Goal: Information Seeking & Learning: Learn about a topic

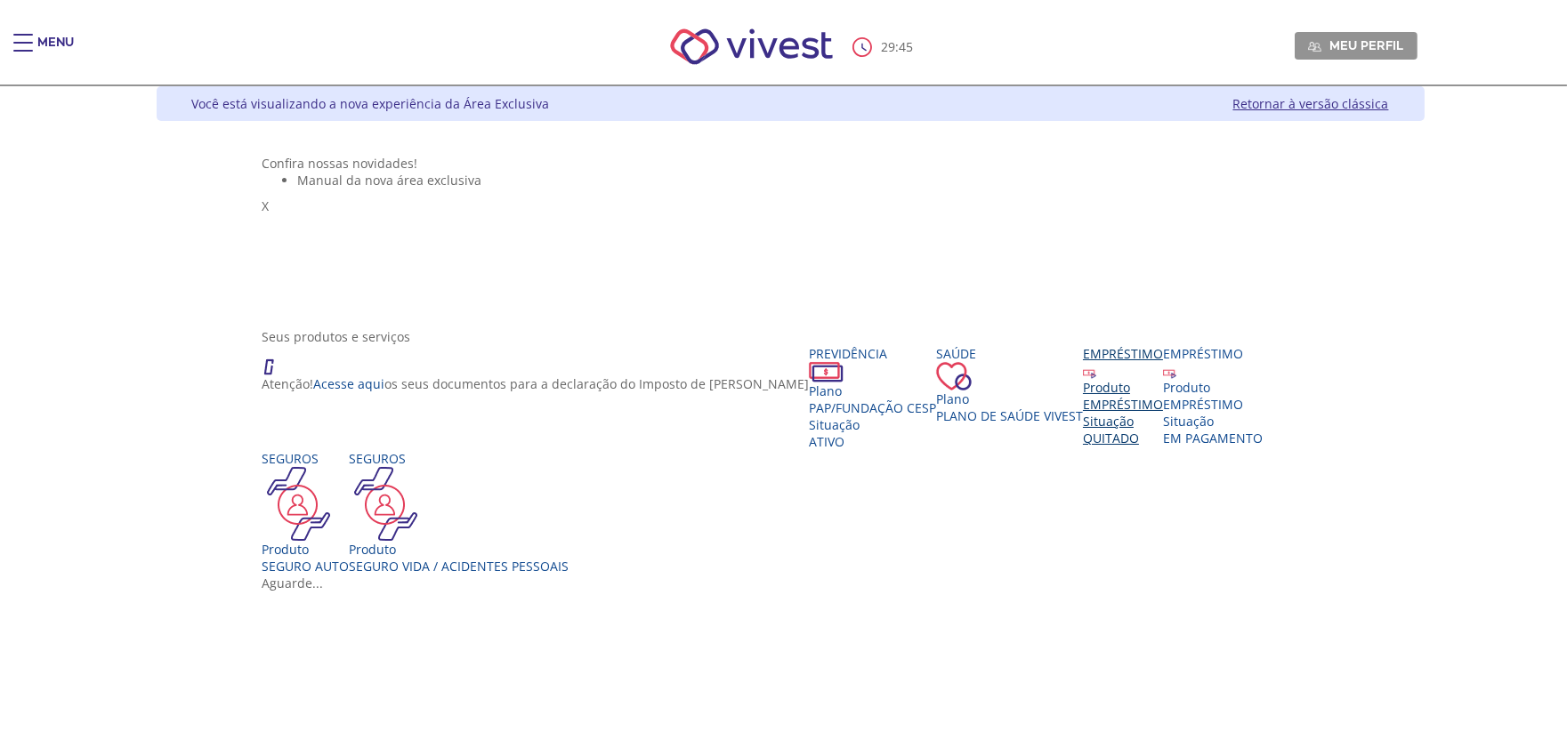
scroll to position [197, 0]
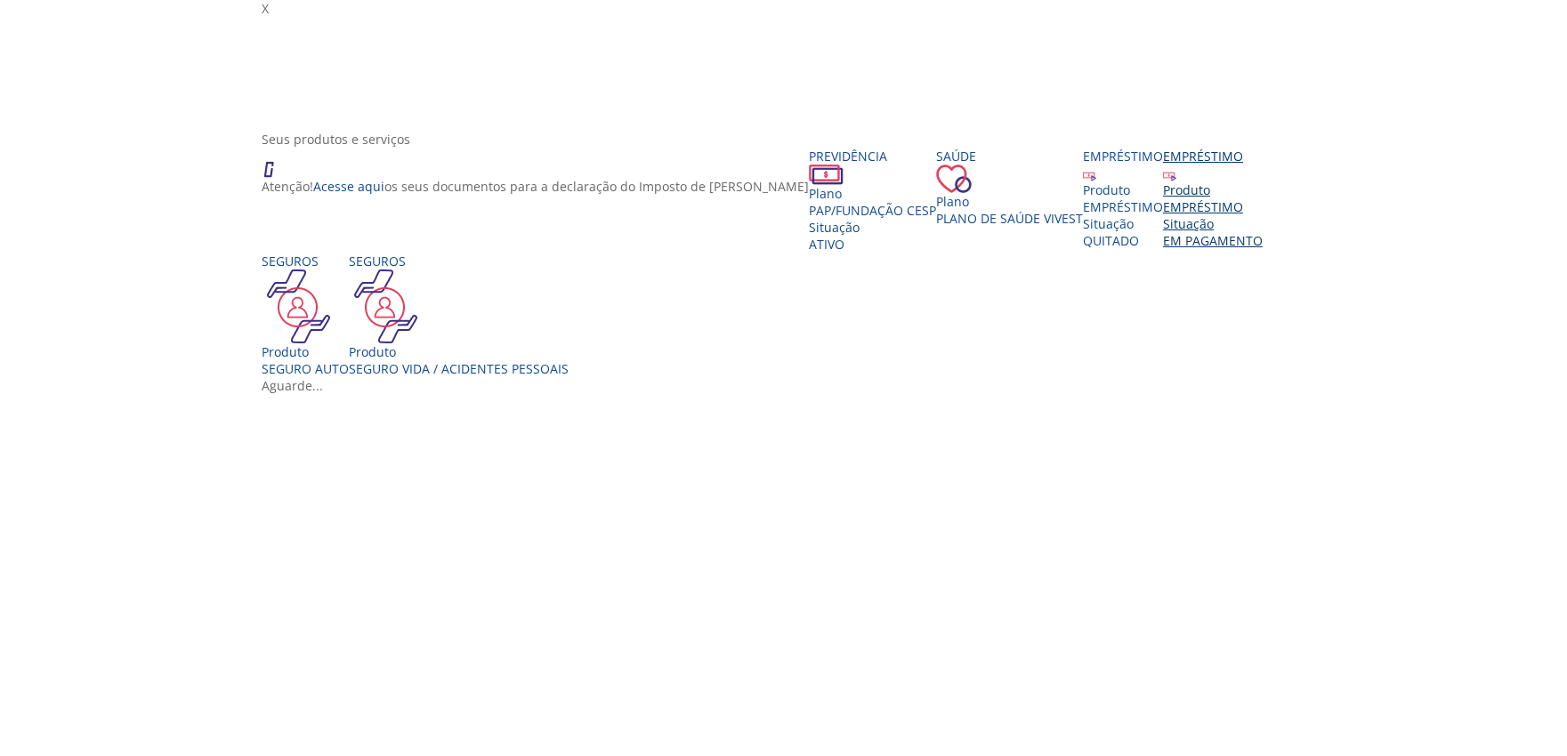
click at [1163, 181] on img "Vivest" at bounding box center [1169, 174] width 13 height 13
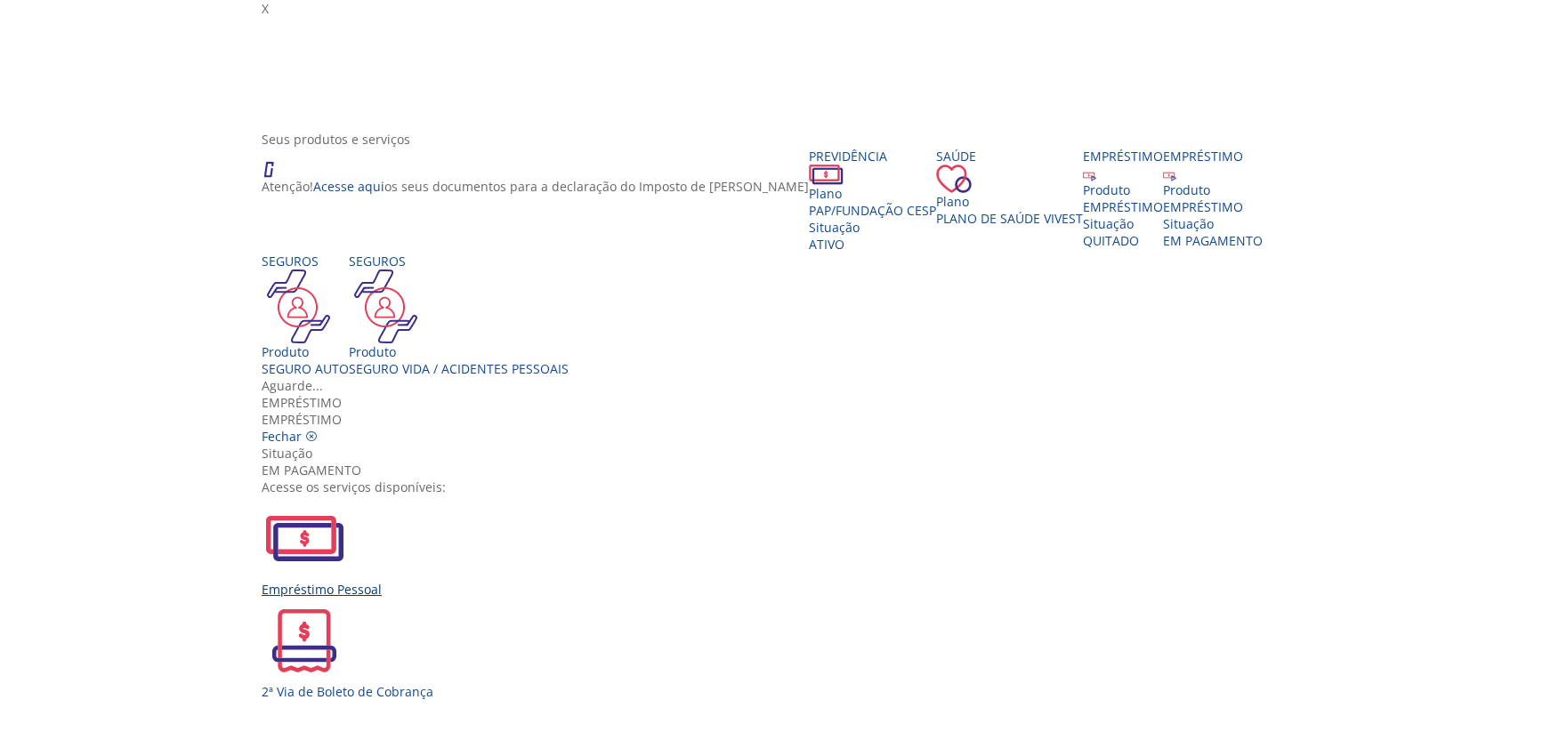
click at [550, 495] on div "Empréstimo Pessoal" at bounding box center [790, 546] width 1057 height 102
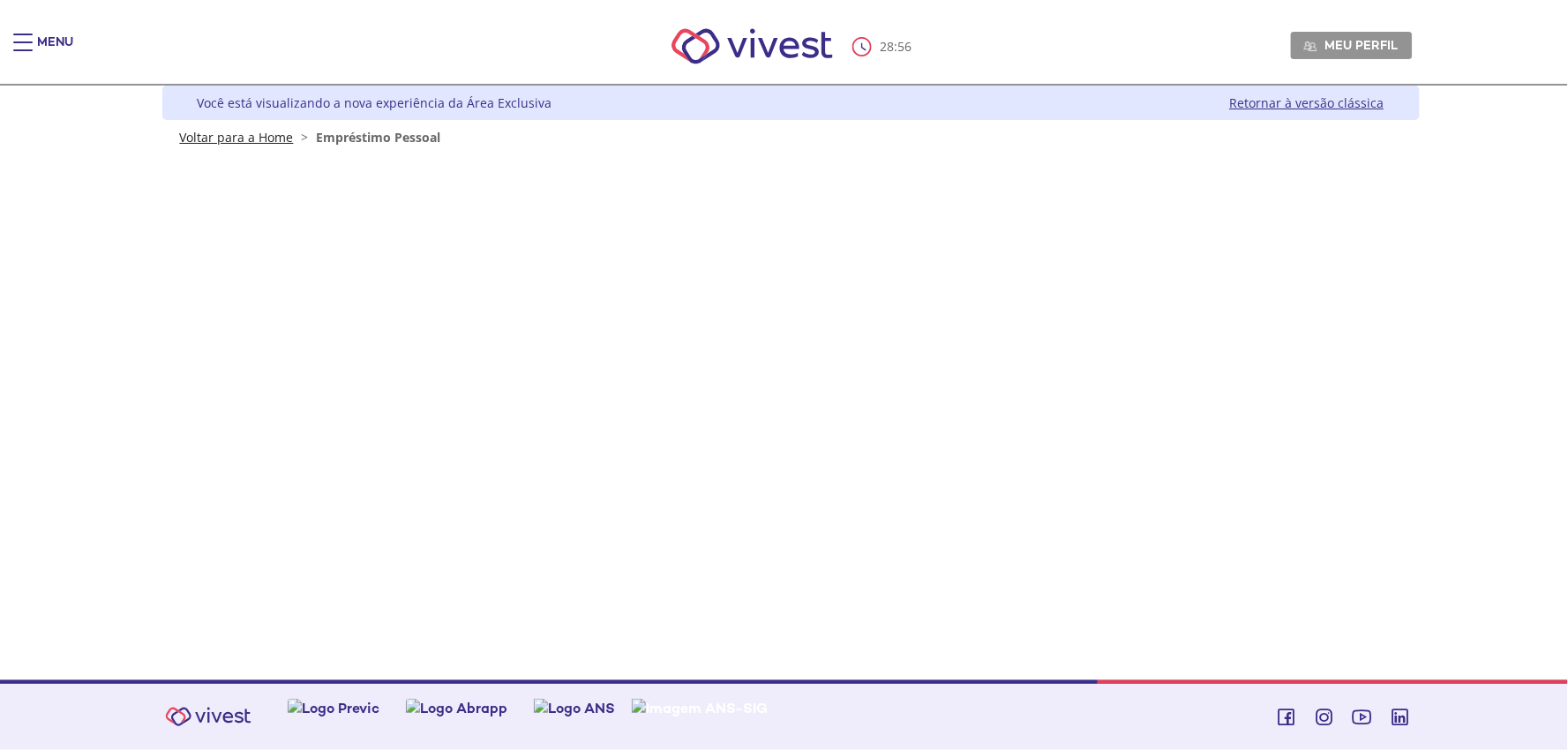
click at [267, 137] on link "Voltar para a Home" at bounding box center [236, 137] width 114 height 17
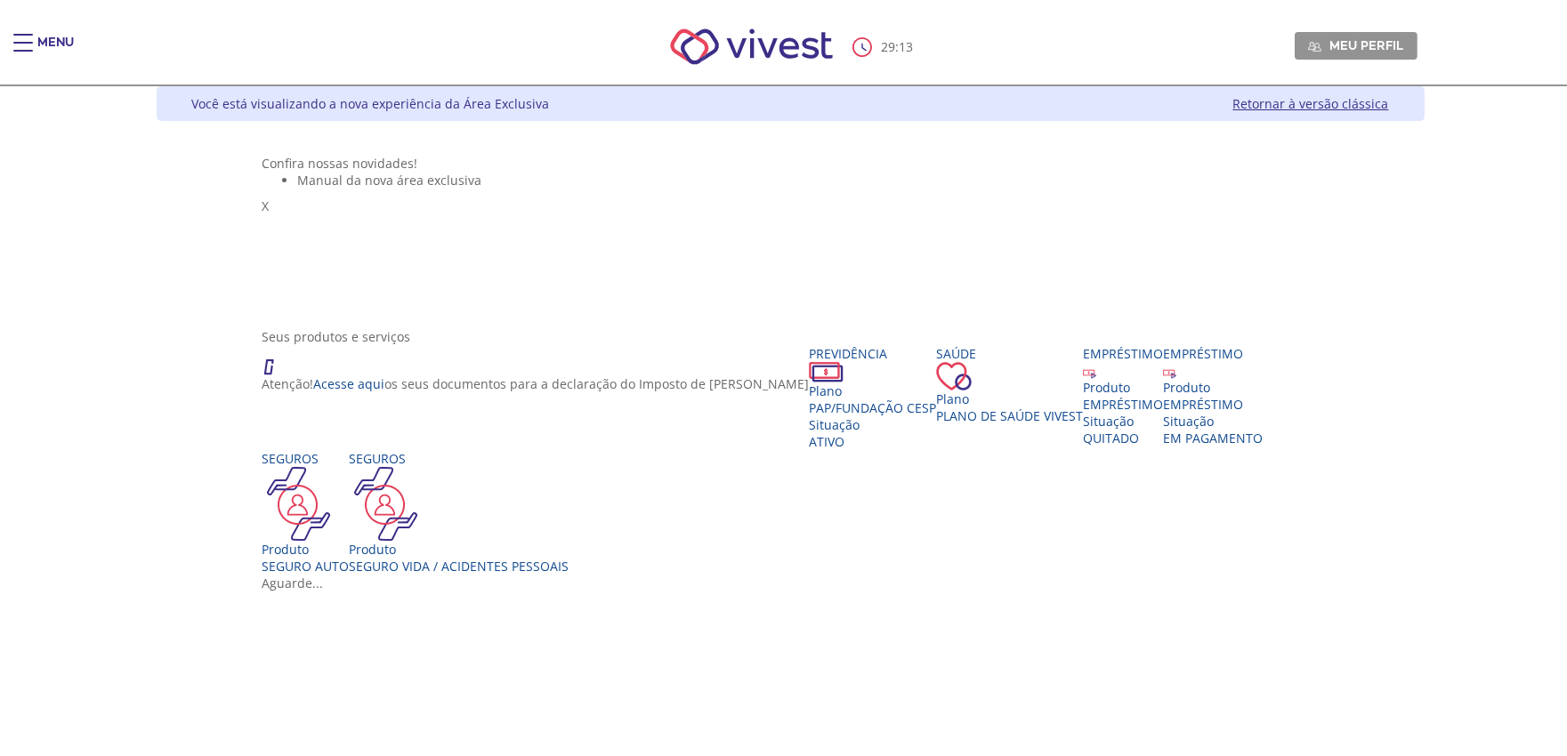
scroll to position [296, 0]
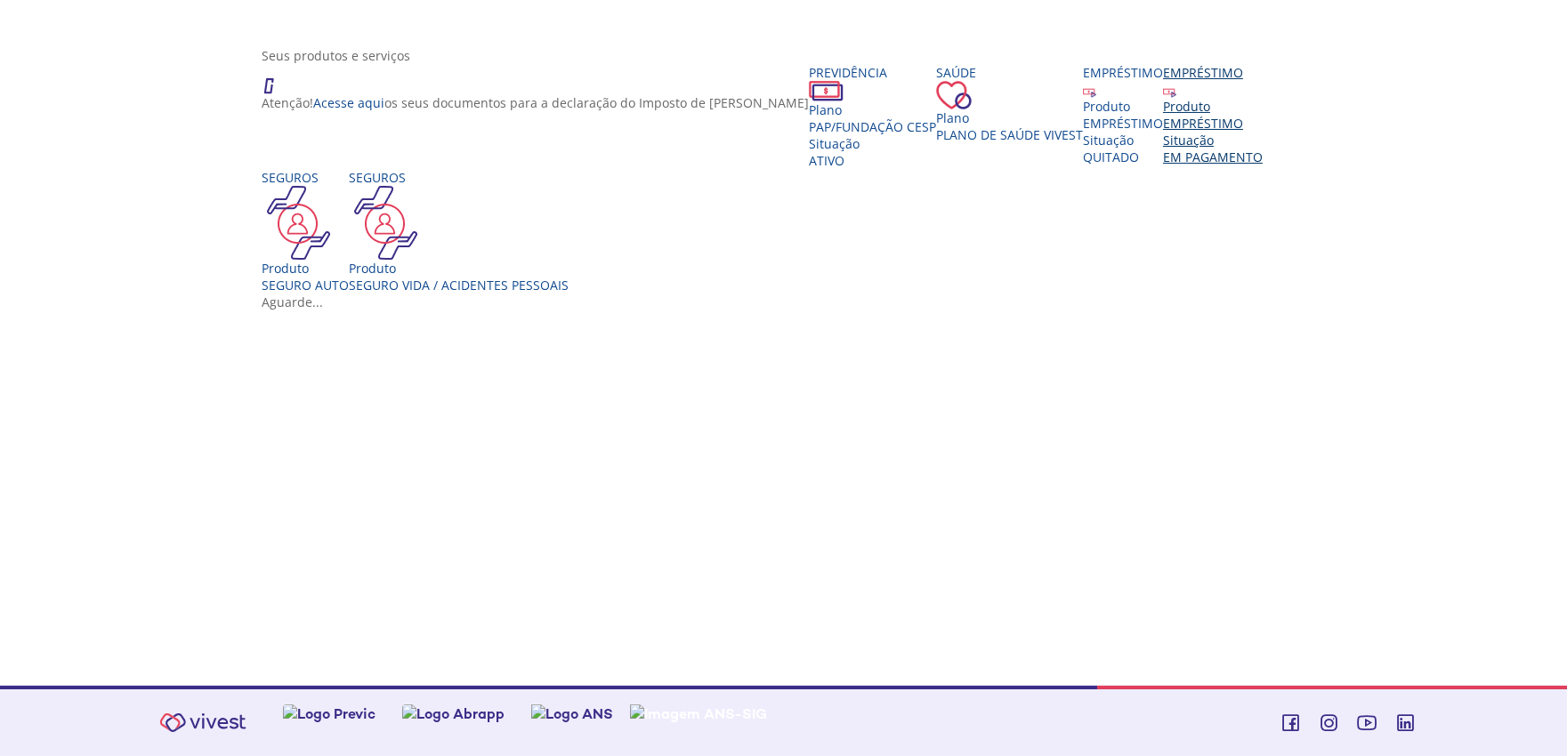
click at [1163, 115] on div "Produto" at bounding box center [1213, 106] width 100 height 17
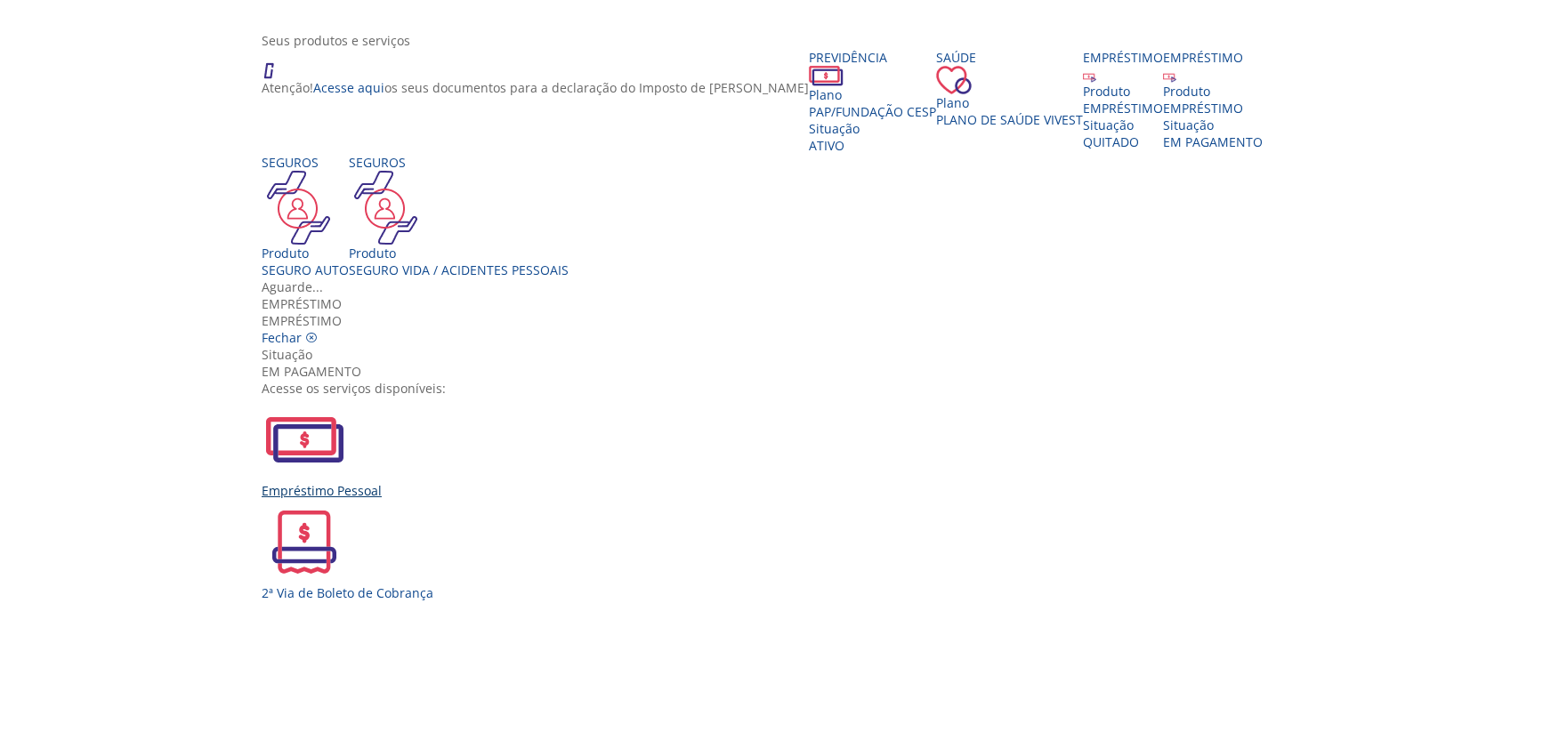
click at [536, 482] on div "Empréstimo Pessoal" at bounding box center [790, 490] width 1057 height 17
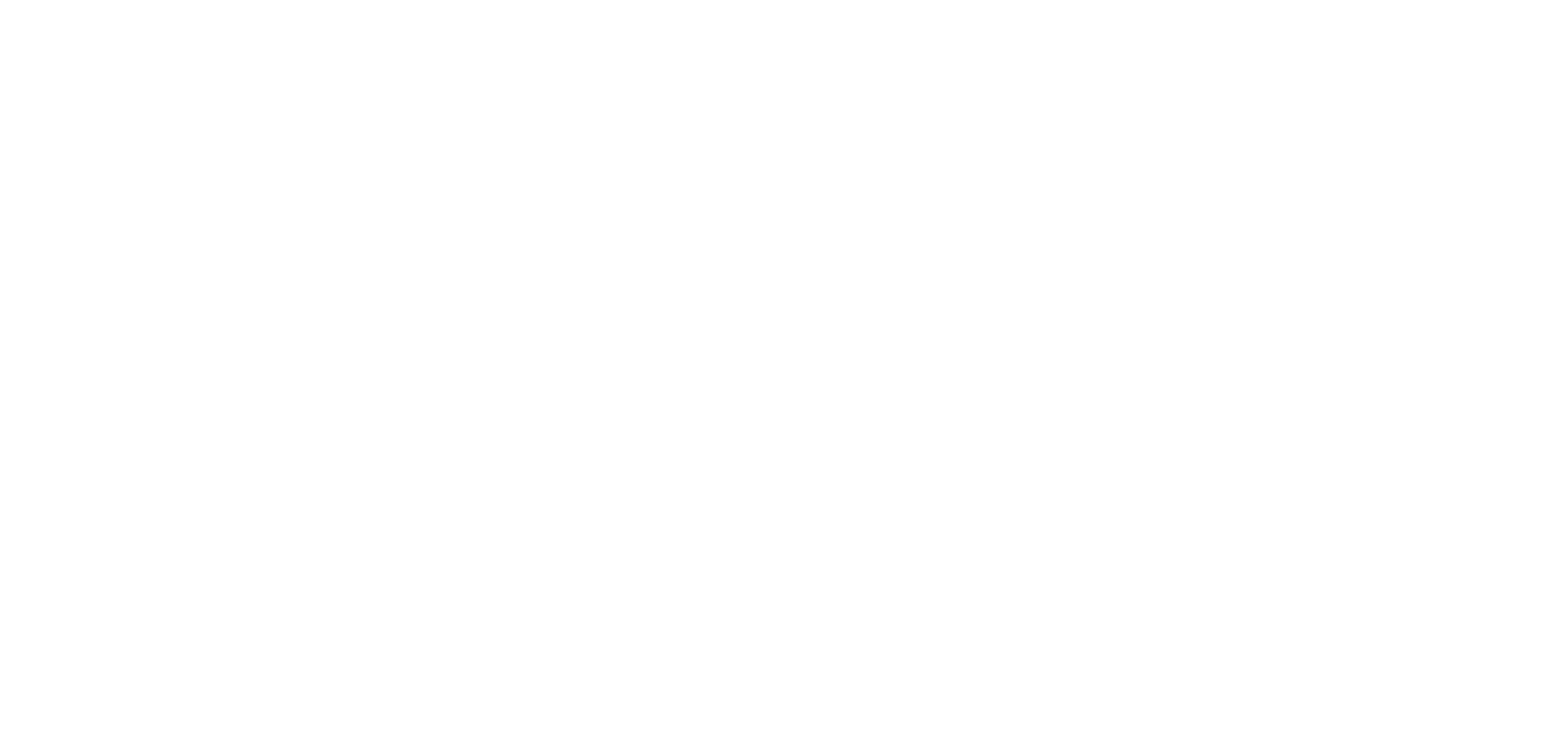
scroll to position [731, 0]
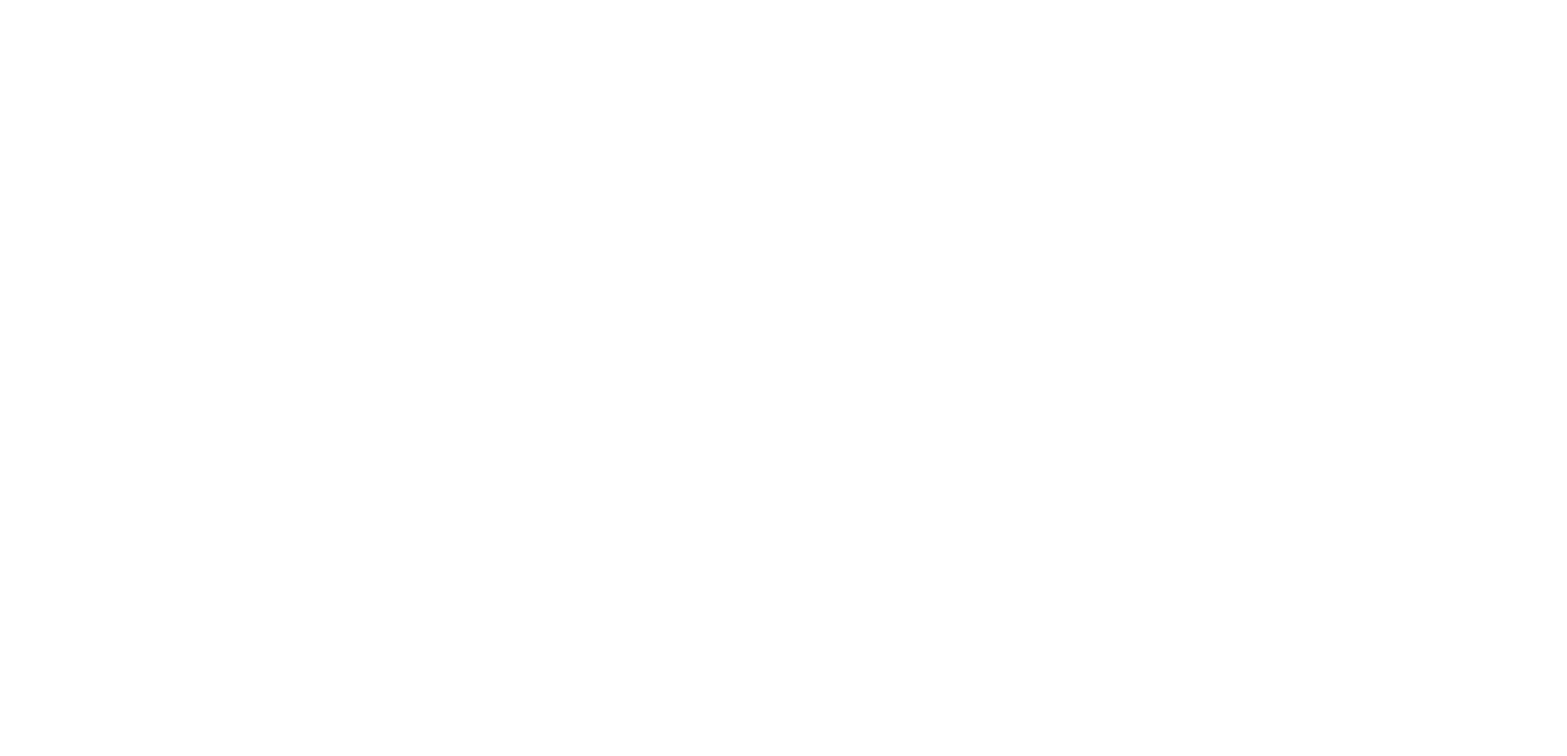
scroll to position [138, 0]
click at [1398, 500] on div "Z7_0HDA14K041L1706374JTHR30P6 Empréstimos - Phoenix Finne Menu de ação do compo…" at bounding box center [791, 644] width 1268 height 1271
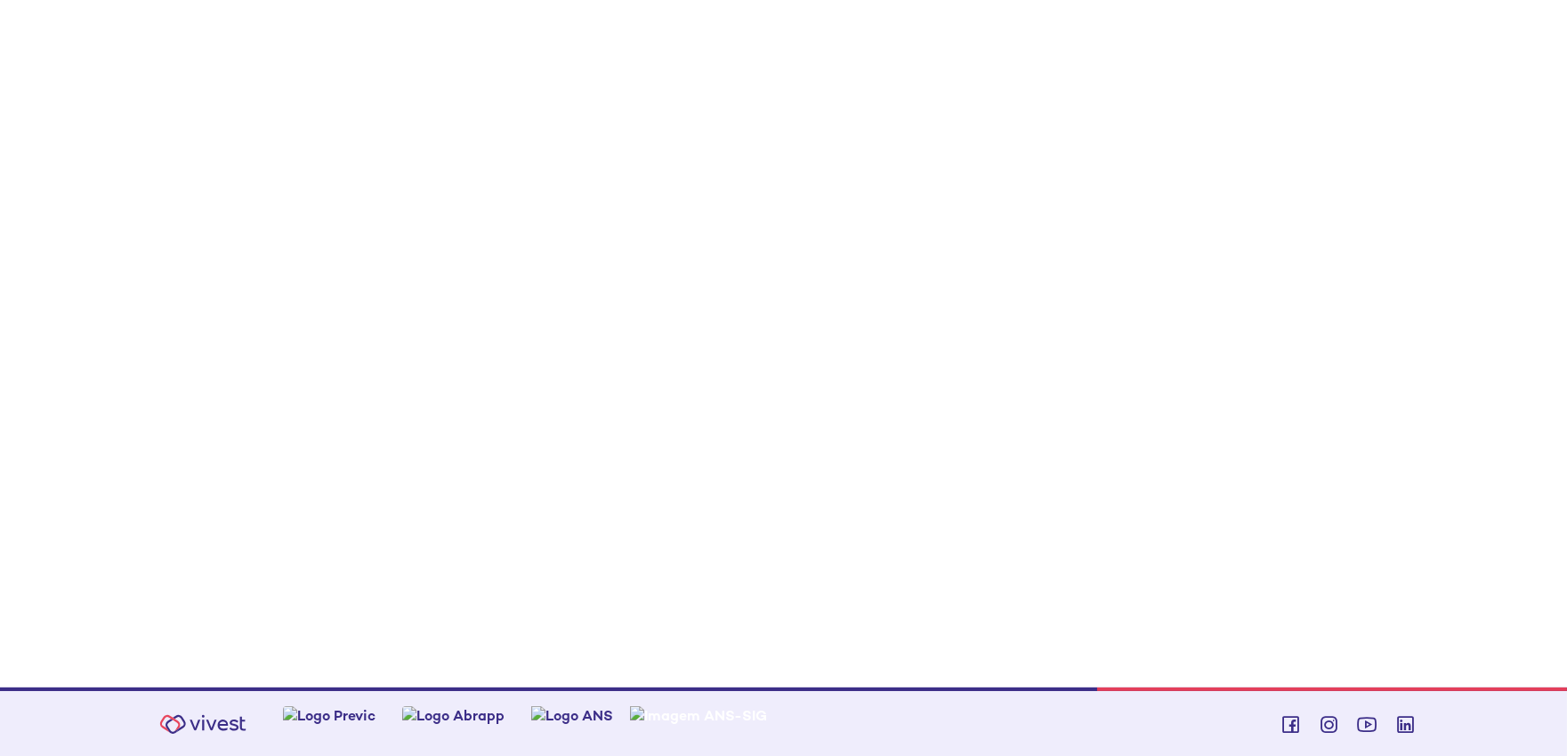
click at [1381, 333] on div "Z7_0HDA14K041L1706374JTHR30P6 Empréstimos - Phoenix Finne Menu de ação do compo…" at bounding box center [791, 36] width 1268 height 1304
click at [1328, 554] on div "Z7_0HDA14K041L1706374JTHR30P6 Empréstimos - Phoenix Finne Menu de ação do compo…" at bounding box center [791, 35] width 1268 height 1303
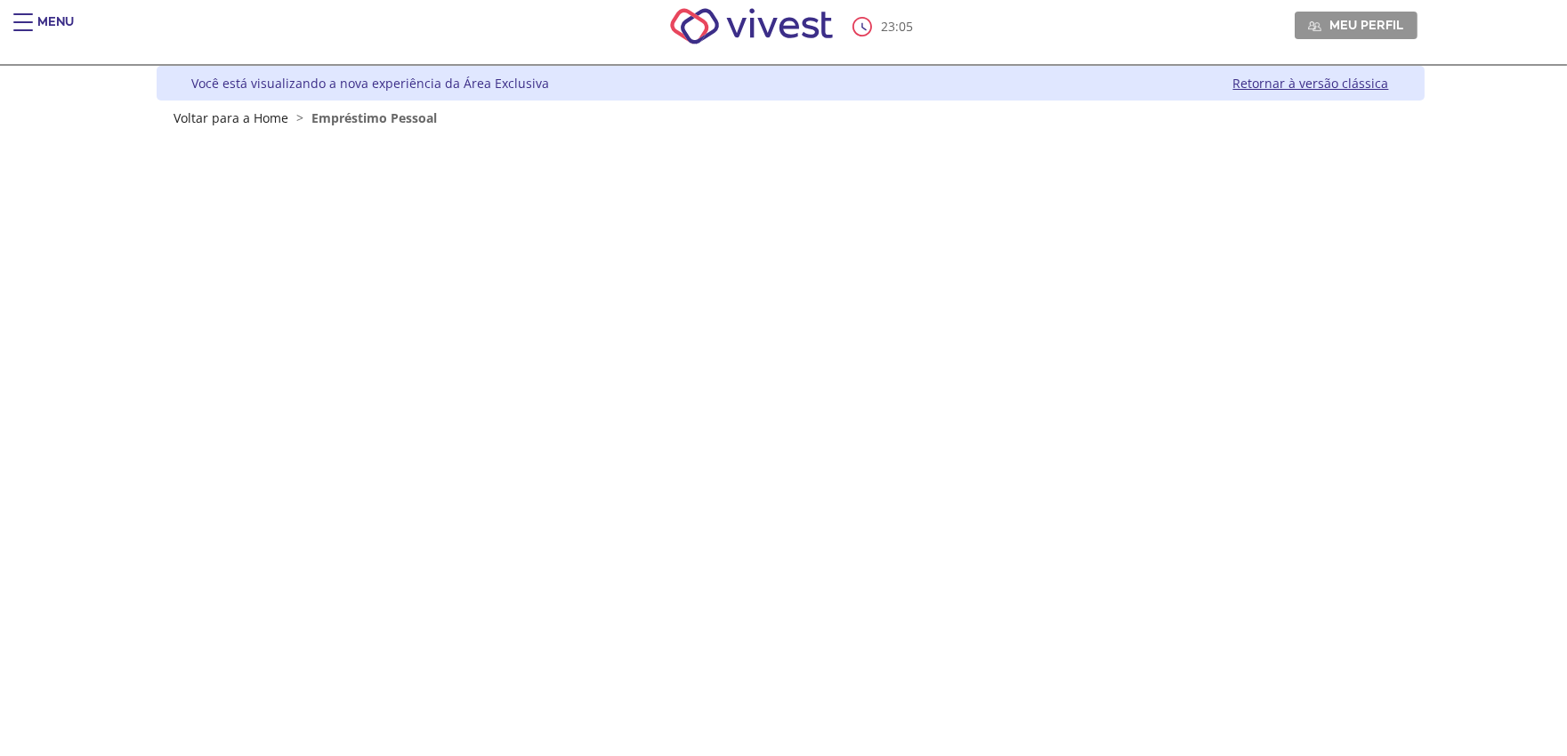
scroll to position [0, 0]
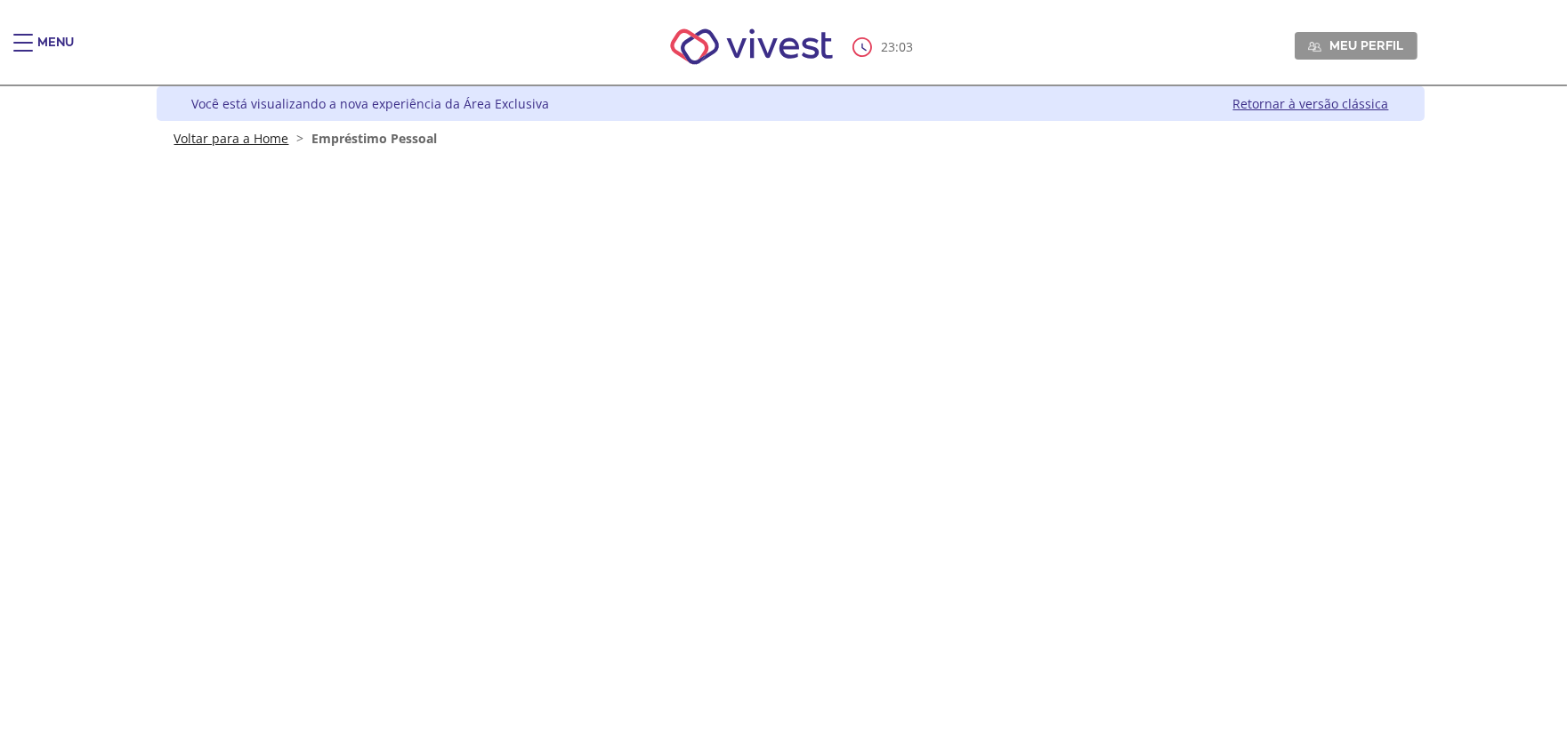
click at [206, 141] on link "Voltar para a Home" at bounding box center [231, 138] width 115 height 17
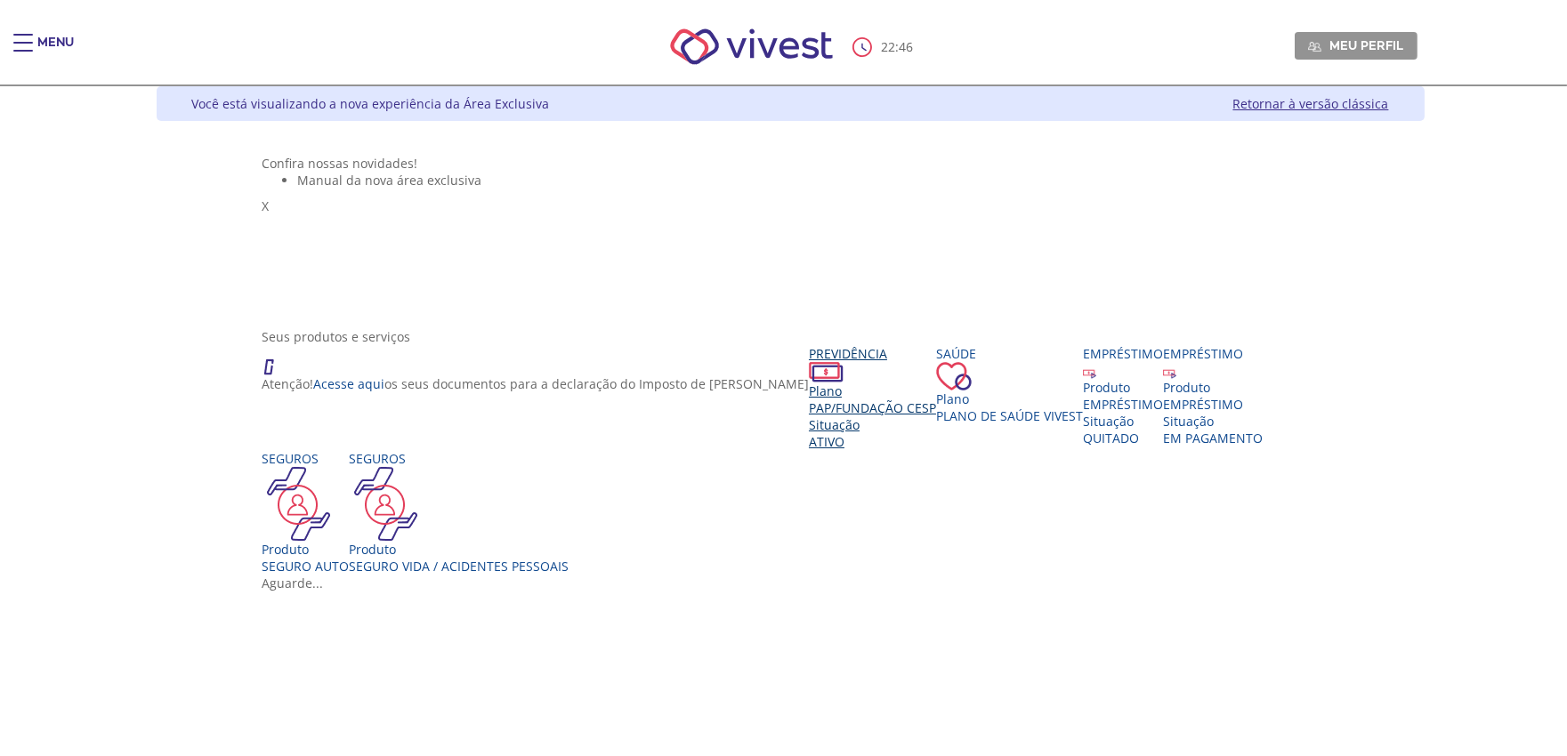
click at [809, 450] on div "Plano PAP/Fundação CESP Situação Ativo" at bounding box center [872, 417] width 127 height 68
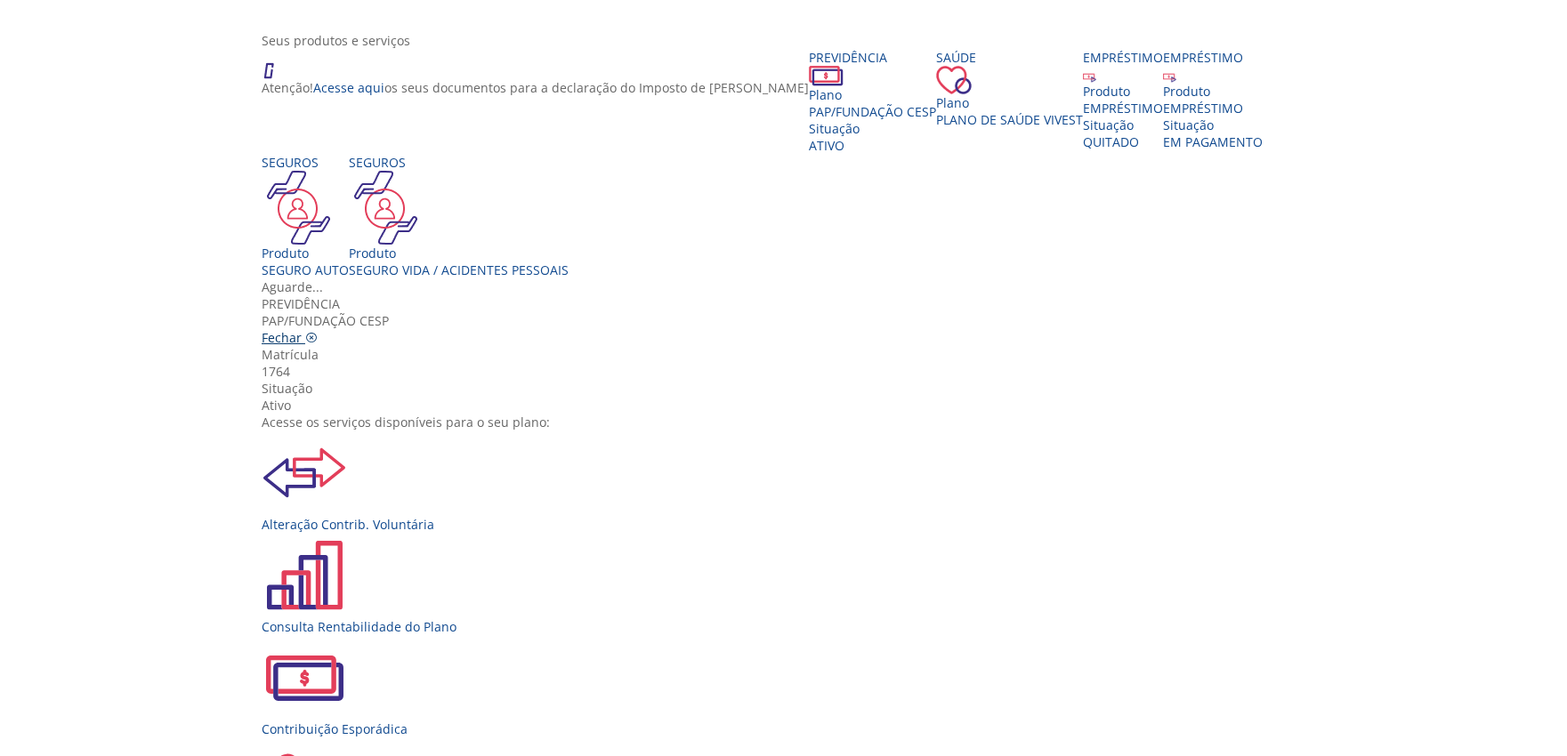
click at [318, 332] on icon "Vivest" at bounding box center [311, 338] width 12 height 12
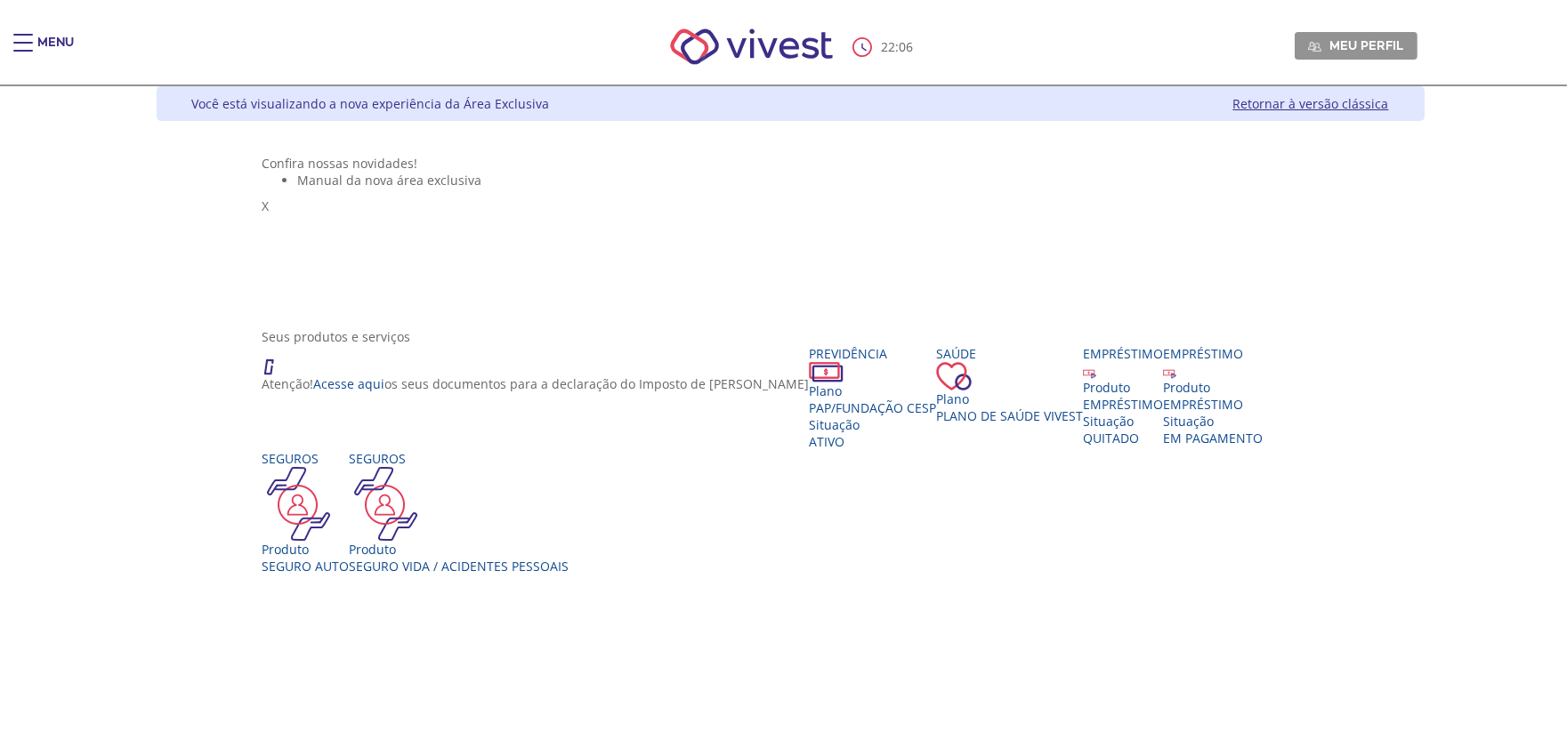
click at [1403, 40] on span "Meu perfil" at bounding box center [1366, 45] width 74 height 16
click at [1365, 108] on span "Sair" at bounding box center [1356, 113] width 20 height 15
